Goal: Register for event/course

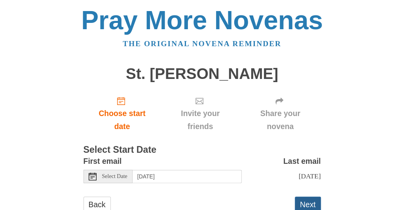
click at [312, 204] on button "Next" at bounding box center [308, 205] width 26 height 16
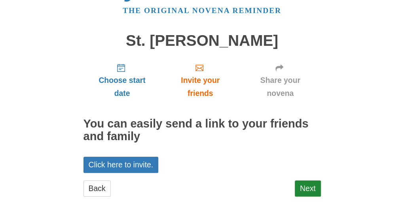
scroll to position [42, 0]
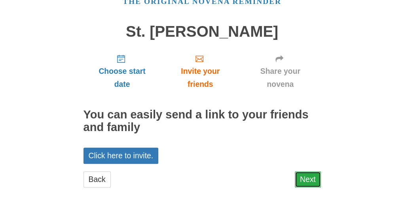
click at [308, 185] on link "Next" at bounding box center [308, 180] width 26 height 16
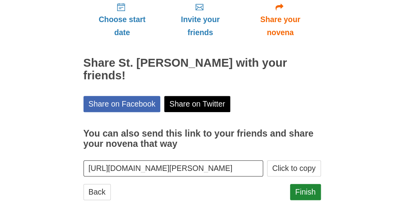
scroll to position [106, 0]
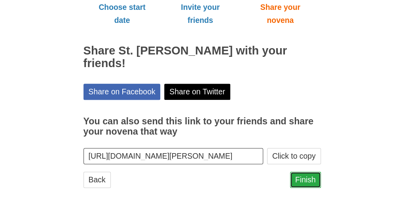
click at [308, 185] on link "Finish" at bounding box center [305, 180] width 31 height 16
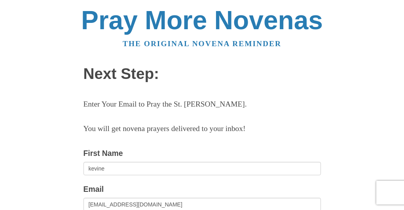
scroll to position [63, 0]
